Goal: Transaction & Acquisition: Purchase product/service

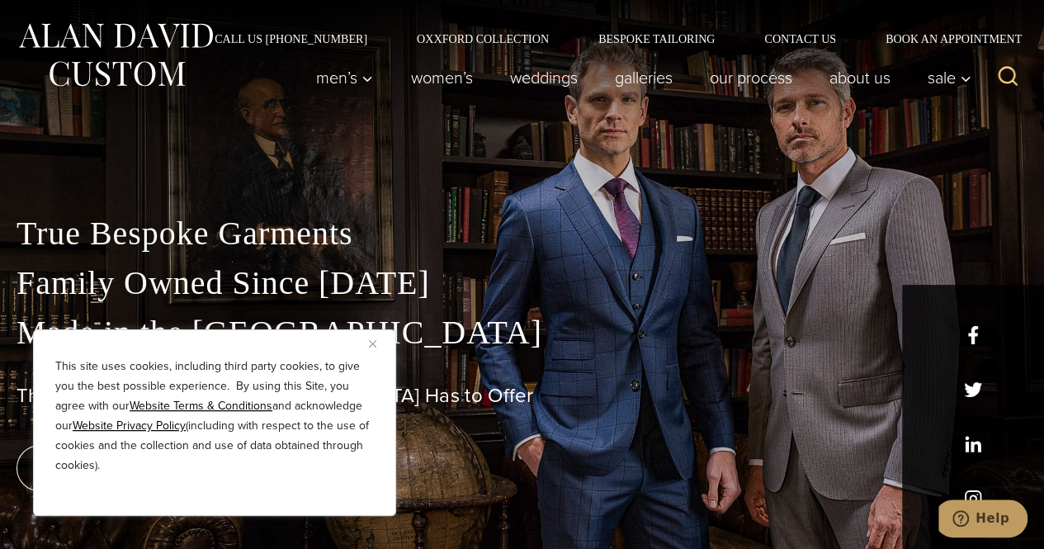
click at [366, 338] on div "This site uses cookies, including third party cookies, to give you the best pos…" at bounding box center [214, 422] width 363 height 187
click at [372, 346] on img "Close" at bounding box center [372, 343] width 7 height 7
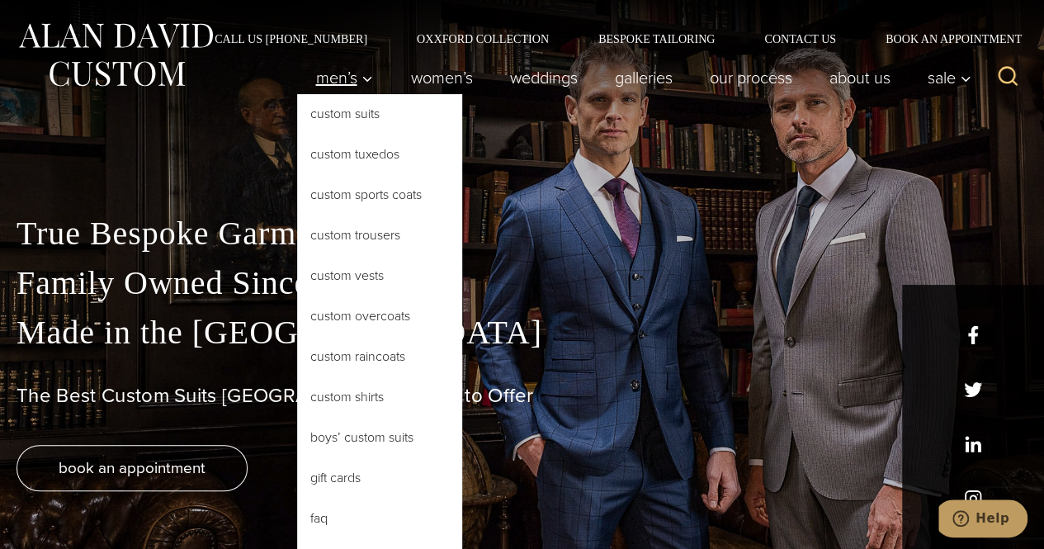
click at [348, 78] on span "Men’s" at bounding box center [344, 77] width 58 height 17
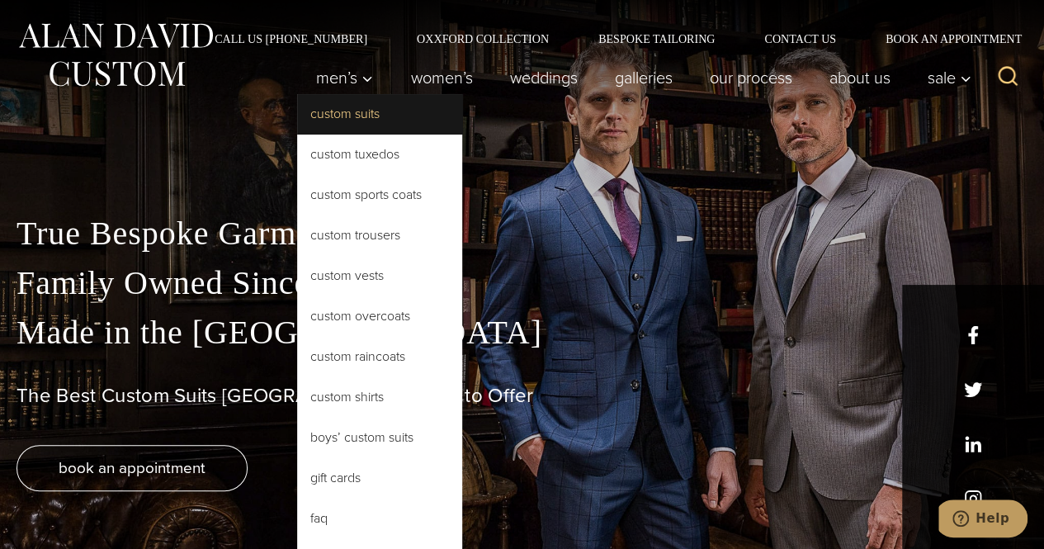
click at [423, 103] on link "Custom Suits" at bounding box center [379, 114] width 165 height 40
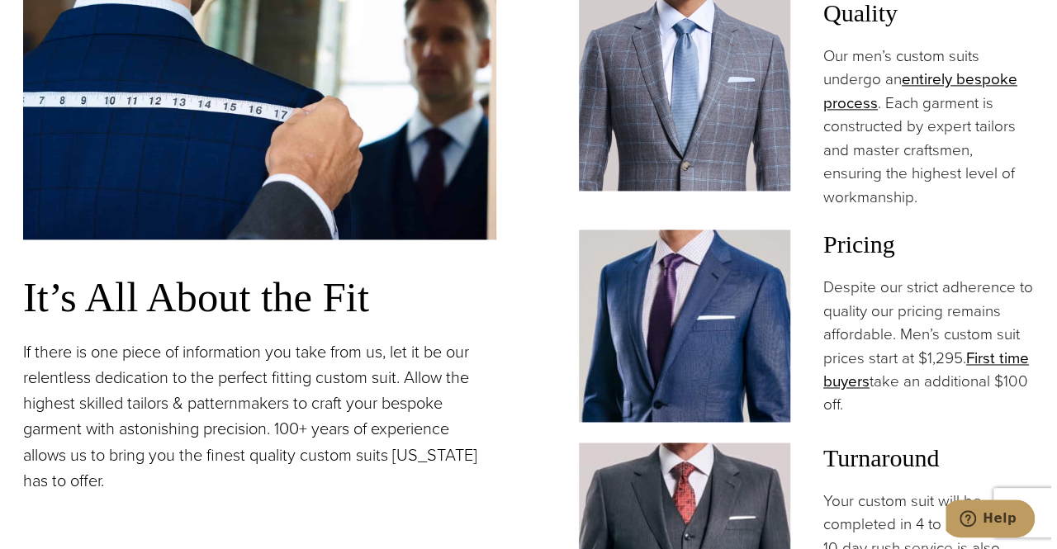
scroll to position [1120, 0]
